Goal: Information Seeking & Learning: Learn about a topic

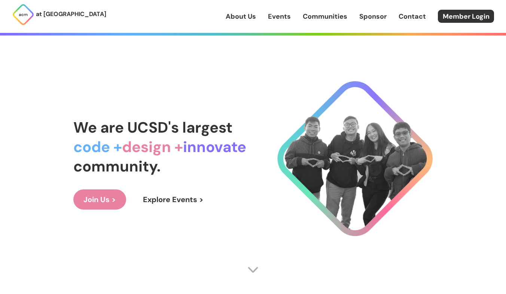
click at [241, 16] on link "About Us" at bounding box center [241, 17] width 30 height 10
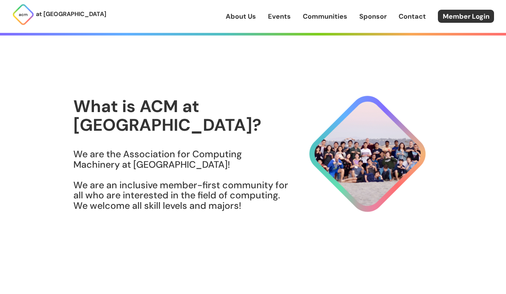
scroll to position [13, 0]
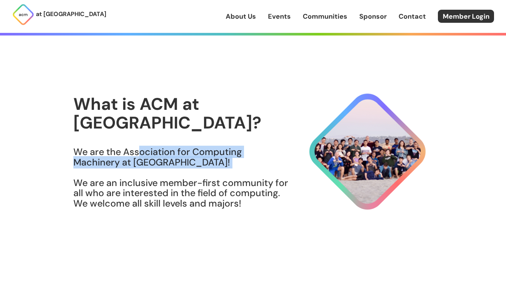
drag, startPoint x: 141, startPoint y: 143, endPoint x: 167, endPoint y: 160, distance: 30.6
click at [167, 160] on h3 "We are the Association for Computing Machinery at [GEOGRAPHIC_DATA]! We are an …" at bounding box center [181, 178] width 216 height 62
drag, startPoint x: 145, startPoint y: 147, endPoint x: 173, endPoint y: 161, distance: 31.6
click at [173, 161] on h3 "We are the Association for Computing Machinery at [GEOGRAPHIC_DATA]! We are an …" at bounding box center [181, 178] width 216 height 62
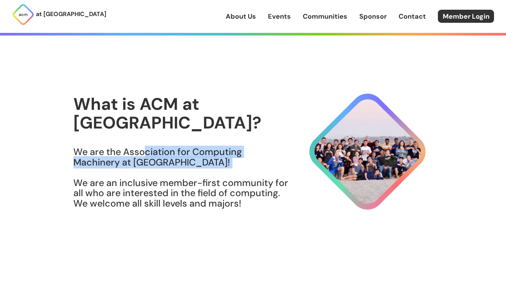
click at [173, 161] on h3 "We are the Association for Computing Machinery at [GEOGRAPHIC_DATA]! We are an …" at bounding box center [181, 178] width 216 height 62
drag, startPoint x: 141, startPoint y: 145, endPoint x: 167, endPoint y: 163, distance: 31.1
click at [167, 163] on h3 "We are the Association for Computing Machinery at [GEOGRAPHIC_DATA]! We are an …" at bounding box center [181, 178] width 216 height 62
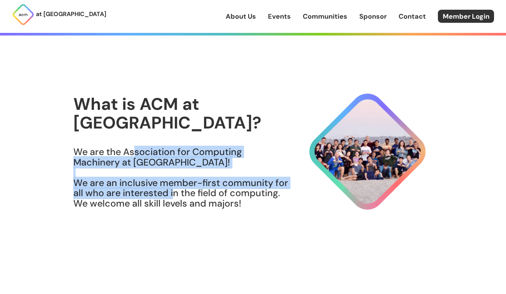
drag, startPoint x: 138, startPoint y: 151, endPoint x: 174, endPoint y: 181, distance: 46.4
click at [174, 181] on h3 "We are the Association for Computing Machinery at [GEOGRAPHIC_DATA]! We are an …" at bounding box center [181, 178] width 216 height 62
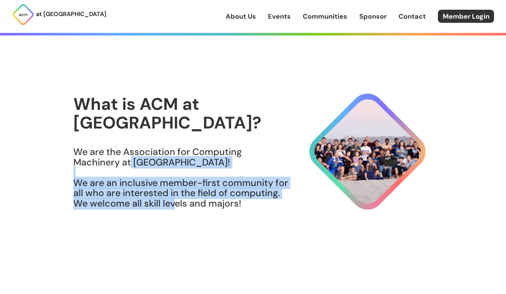
drag, startPoint x: 131, startPoint y: 153, endPoint x: 173, endPoint y: 192, distance: 56.9
click at [174, 192] on h3 "We are the Association for Computing Machinery at [GEOGRAPHIC_DATA]! We are an …" at bounding box center [181, 178] width 216 height 62
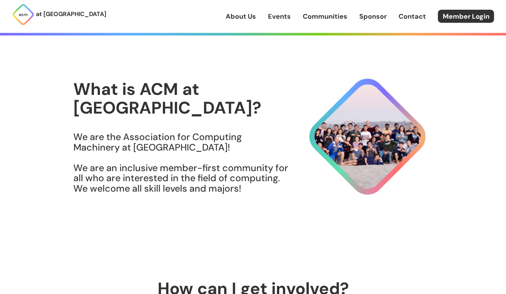
click at [182, 181] on h3 "We are the Association for Computing Machinery at [GEOGRAPHIC_DATA]! We are an …" at bounding box center [181, 163] width 216 height 62
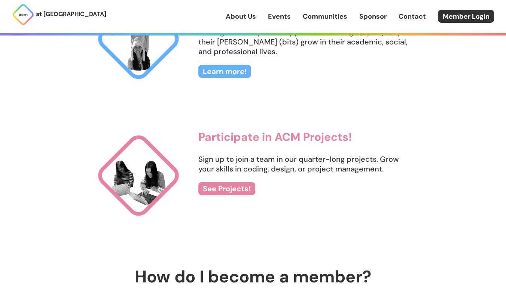
scroll to position [799, 0]
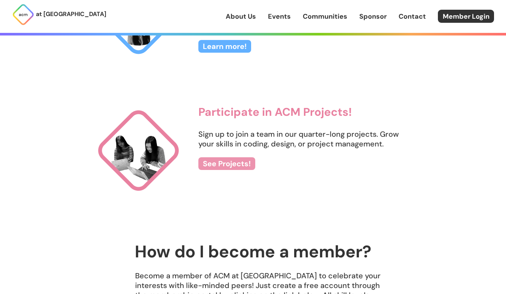
click at [235, 162] on link "See Projects!" at bounding box center [226, 164] width 57 height 13
